Goal: Go to known website: Go to known website

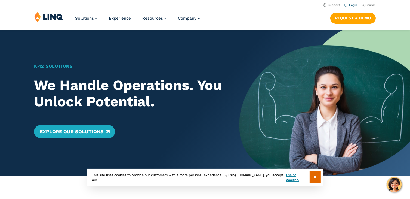
click at [346, 6] on link "Login" at bounding box center [351, 5] width 13 height 4
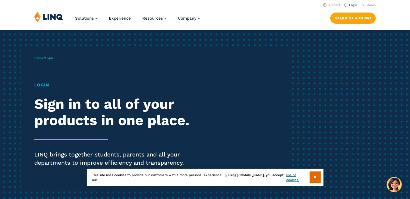
click at [355, 6] on link "Login" at bounding box center [351, 5] width 13 height 4
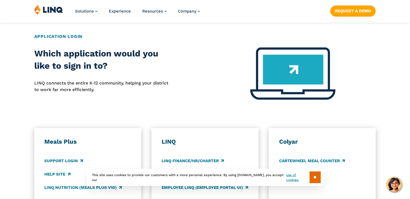
scroll to position [245, 0]
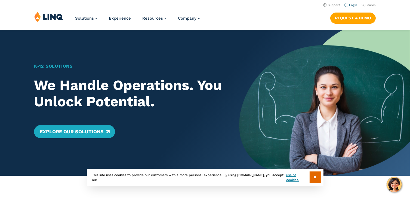
click at [354, 5] on link "Login" at bounding box center [351, 5] width 13 height 4
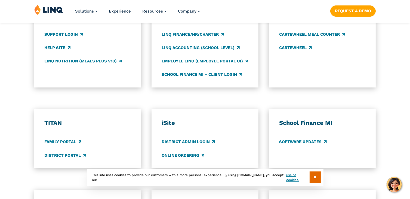
scroll to position [354, 0]
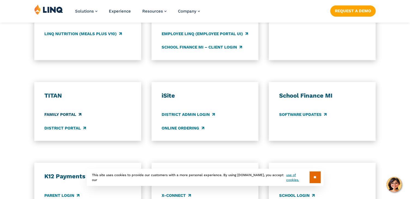
click at [68, 117] on link "Family Portal" at bounding box center [62, 115] width 37 height 6
